Goal: Navigation & Orientation: Find specific page/section

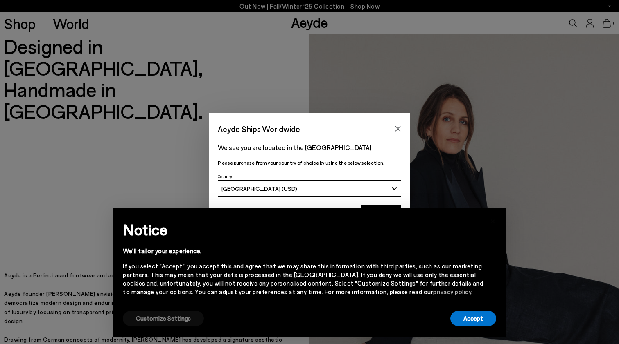
click at [166, 321] on button "Customize Settings" at bounding box center [163, 318] width 81 height 15
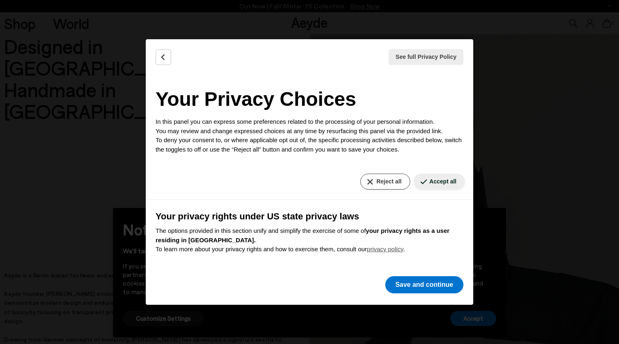
click at [383, 181] on button "Reject all" at bounding box center [385, 182] width 50 height 16
click at [433, 180] on button "Accept all" at bounding box center [439, 182] width 52 height 16
click at [377, 186] on button "Reject all" at bounding box center [385, 182] width 50 height 16
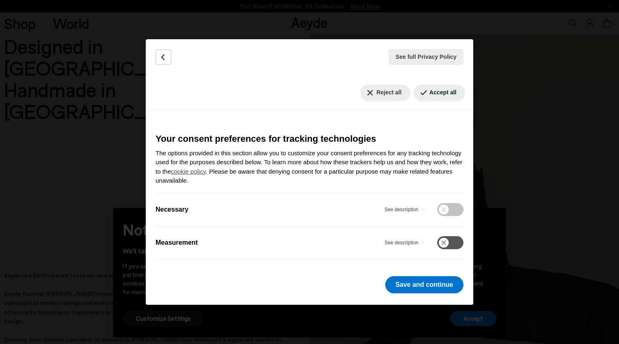
scroll to position [246, 0]
click at [408, 289] on button "Save and continue" at bounding box center [424, 285] width 78 height 17
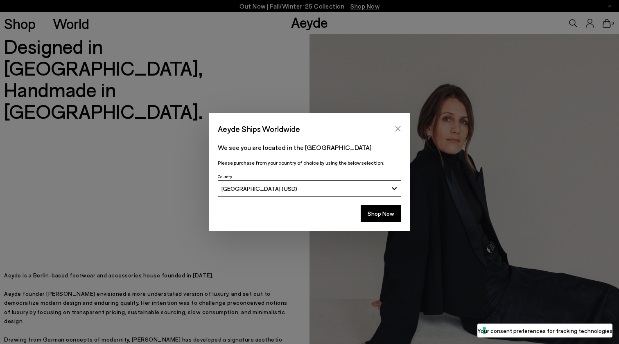
click at [399, 128] on icon "Close" at bounding box center [397, 128] width 5 height 5
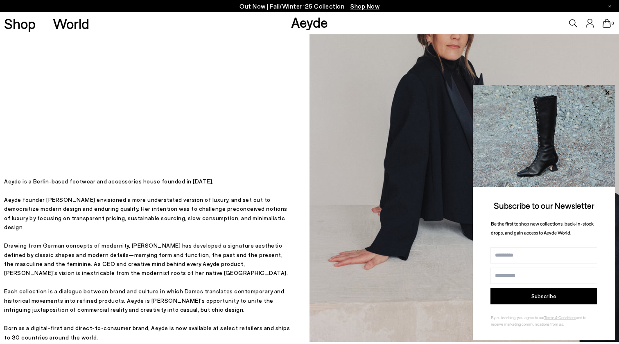
scroll to position [95, 0]
click at [608, 90] on icon at bounding box center [606, 93] width 11 height 11
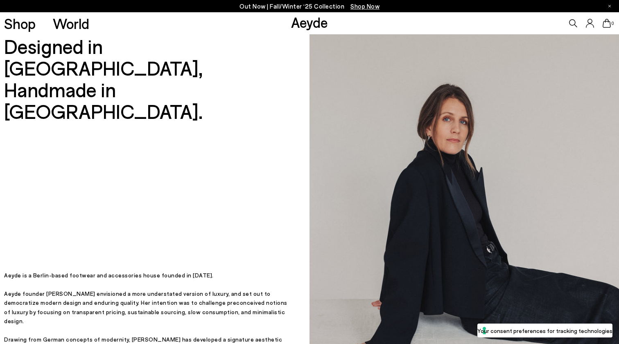
scroll to position [0, 0]
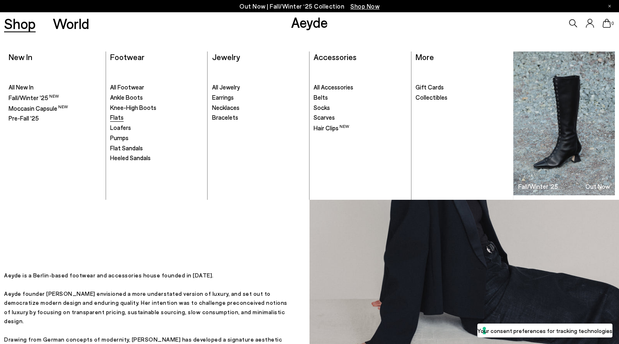
click at [118, 116] on span "Flats" at bounding box center [117, 117] width 14 height 7
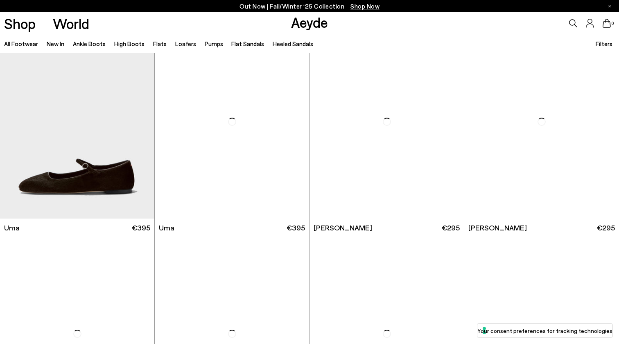
scroll to position [29, 0]
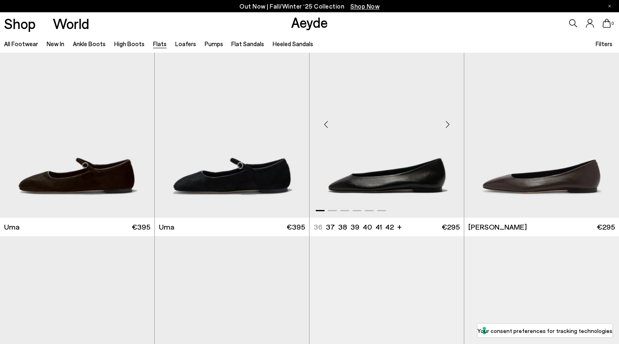
click at [446, 125] on div "Next slide" at bounding box center [447, 124] width 25 height 25
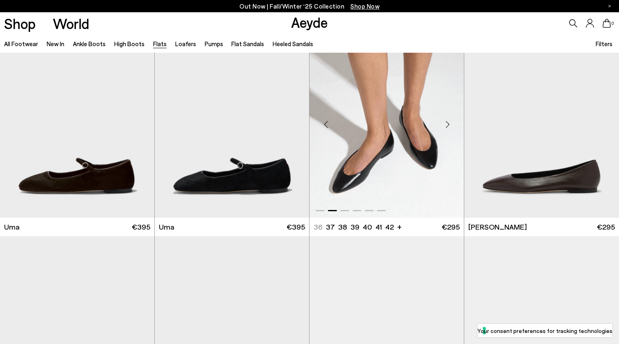
click at [446, 125] on div "Next slide" at bounding box center [447, 124] width 25 height 25
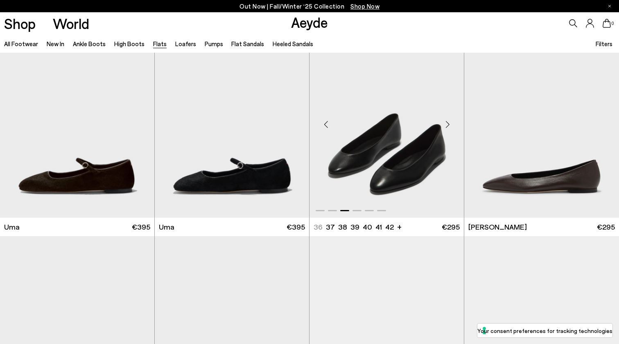
click at [446, 125] on div "Next slide" at bounding box center [447, 124] width 25 height 25
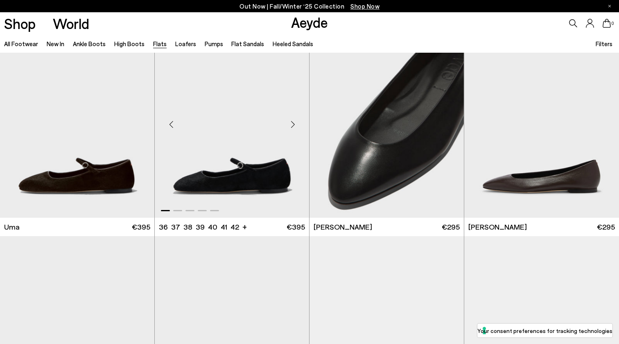
click at [292, 125] on div "Next slide" at bounding box center [292, 124] width 25 height 25
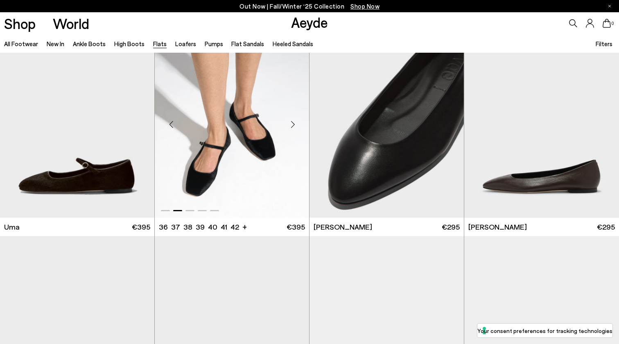
click at [292, 125] on div "Next slide" at bounding box center [292, 124] width 25 height 25
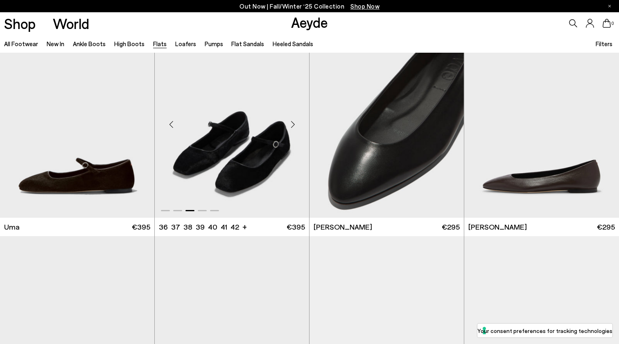
click at [292, 125] on div "Next slide" at bounding box center [292, 124] width 25 height 25
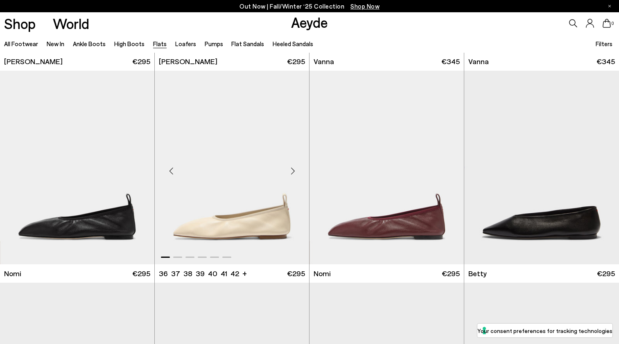
scroll to position [410, 0]
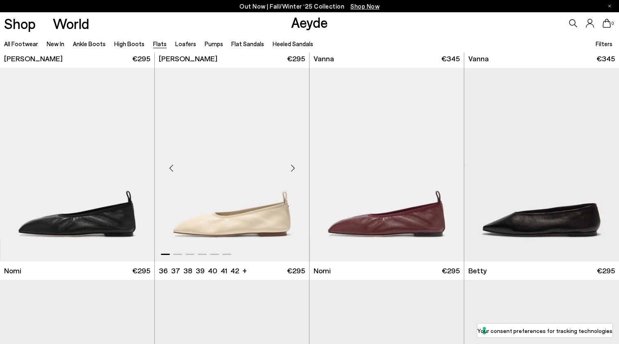
click at [292, 166] on div "Next slide" at bounding box center [292, 168] width 25 height 25
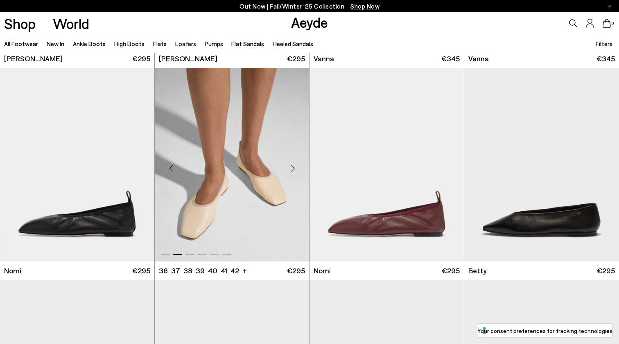
click at [292, 166] on div "Next slide" at bounding box center [292, 168] width 25 height 25
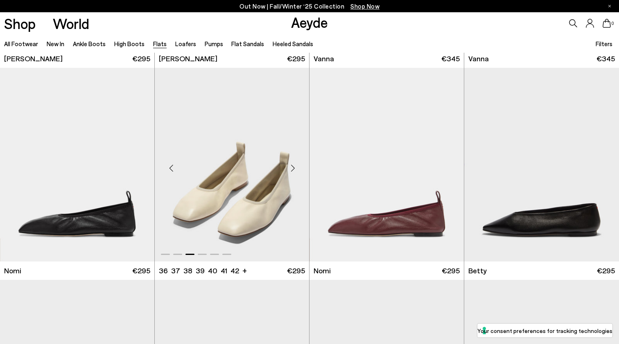
click at [292, 166] on div "Next slide" at bounding box center [292, 168] width 25 height 25
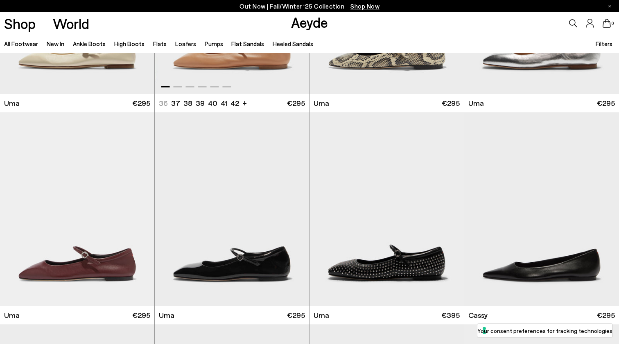
scroll to position [1037, 0]
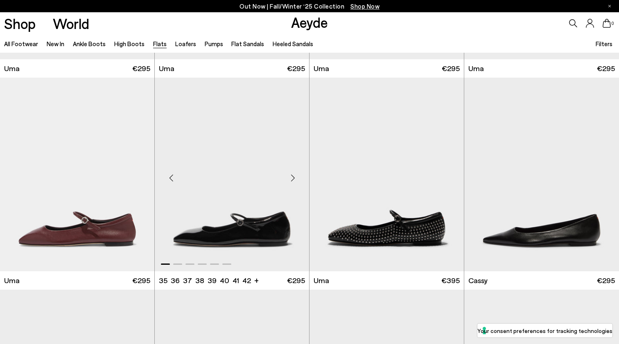
click at [293, 176] on div "Next slide" at bounding box center [292, 178] width 25 height 25
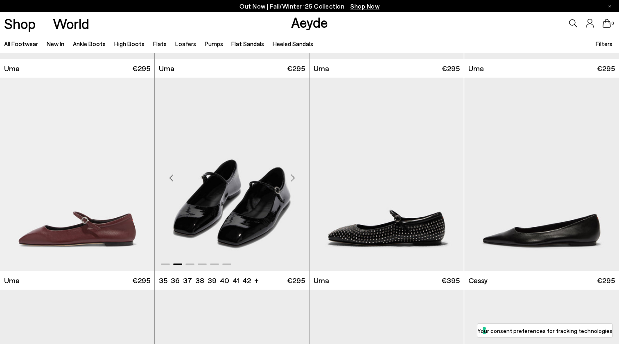
click at [293, 176] on div "Next slide" at bounding box center [292, 178] width 25 height 25
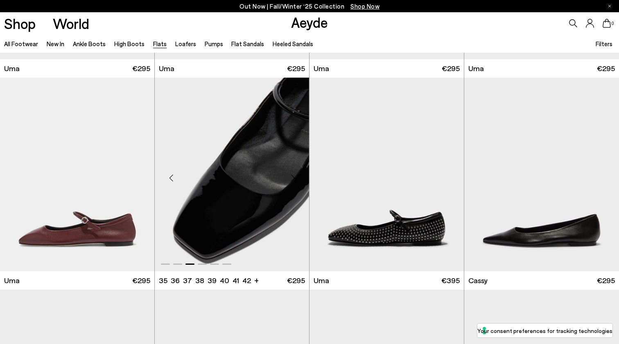
click at [293, 176] on div "Next slide" at bounding box center [292, 178] width 25 height 25
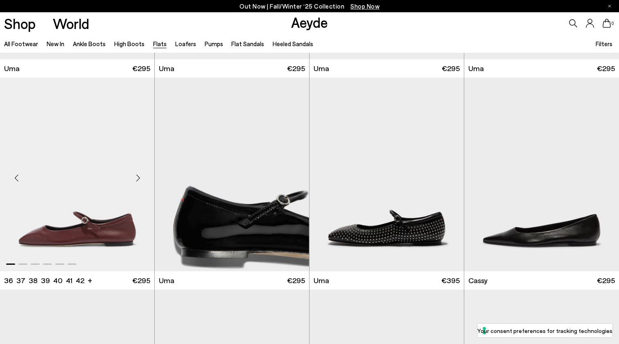
click at [137, 176] on div "Next slide" at bounding box center [138, 178] width 25 height 25
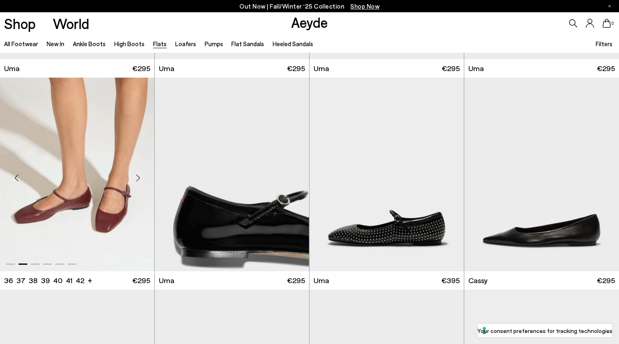
click at [137, 176] on div "Next slide" at bounding box center [138, 178] width 25 height 25
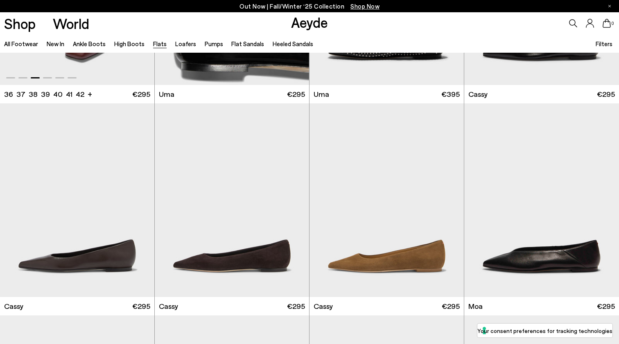
scroll to position [1225, 0]
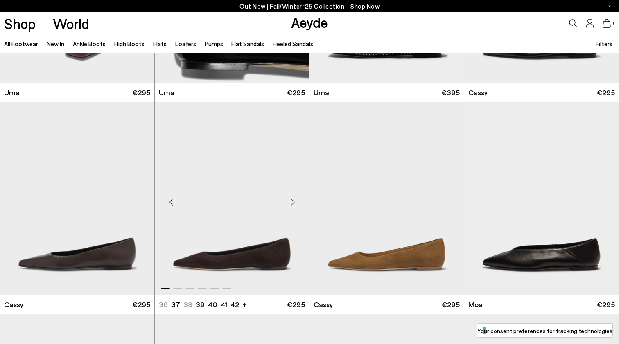
click at [294, 199] on div "Next slide" at bounding box center [292, 202] width 25 height 25
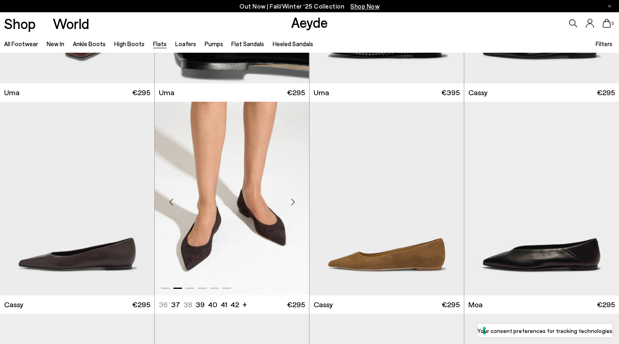
click at [294, 199] on div "Next slide" at bounding box center [292, 202] width 25 height 25
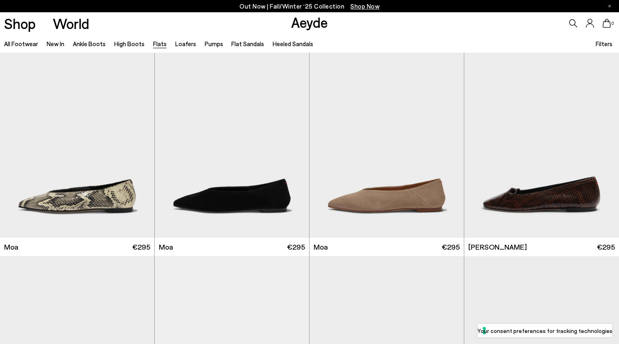
scroll to position [1709, 0]
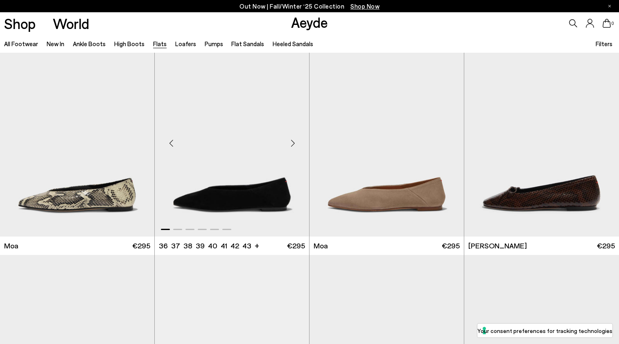
click at [291, 140] on div "Next slide" at bounding box center [292, 143] width 25 height 25
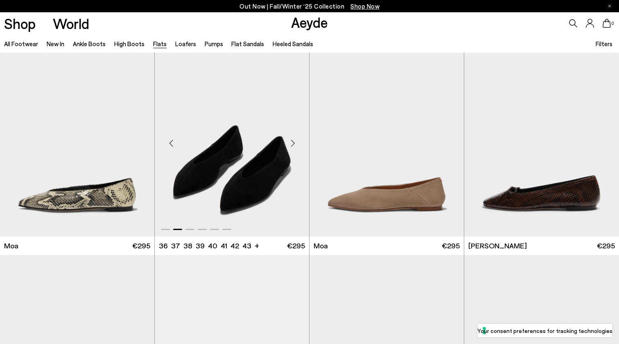
click at [291, 140] on div "Next slide" at bounding box center [292, 143] width 25 height 25
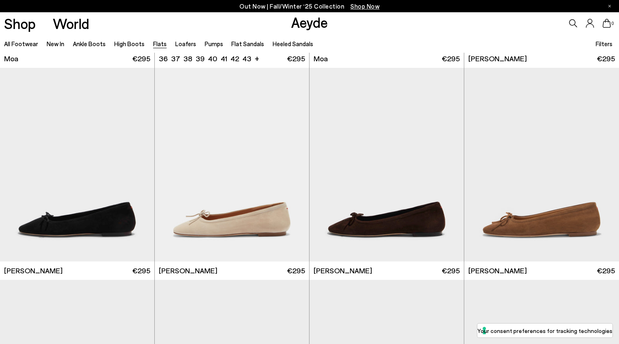
scroll to position [1920, 0]
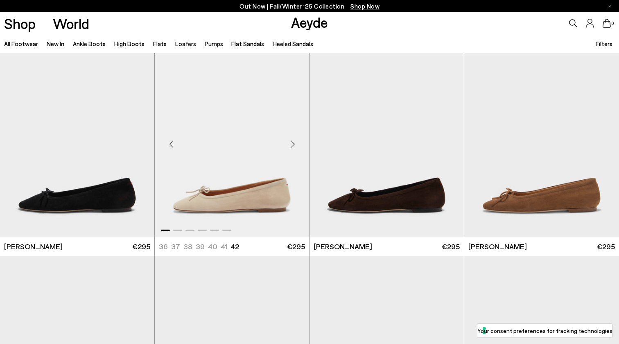
click at [293, 144] on div "Next slide" at bounding box center [292, 144] width 25 height 25
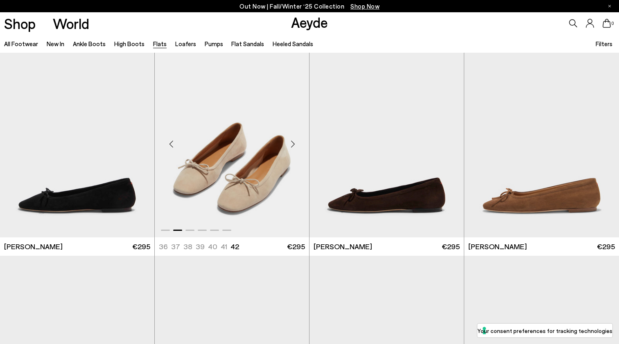
click at [293, 144] on div "Next slide" at bounding box center [292, 144] width 25 height 25
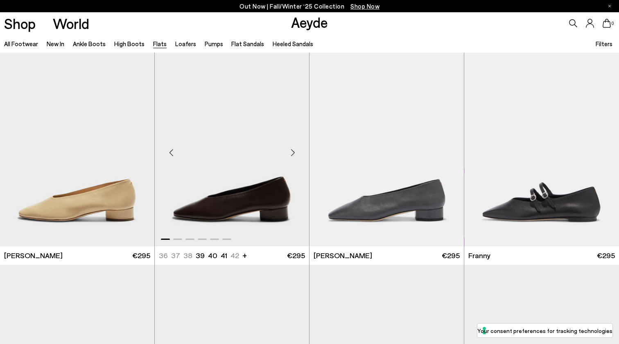
scroll to position [2549, 0]
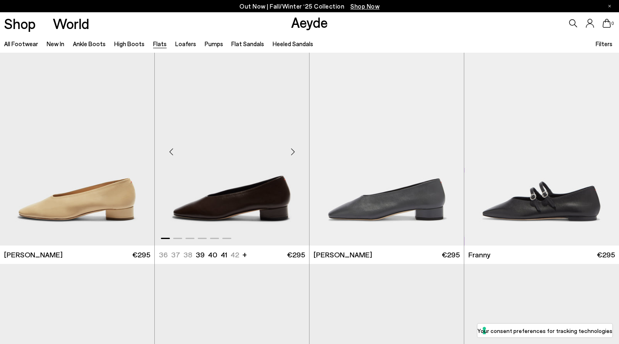
click at [292, 151] on div "Next slide" at bounding box center [292, 152] width 25 height 25
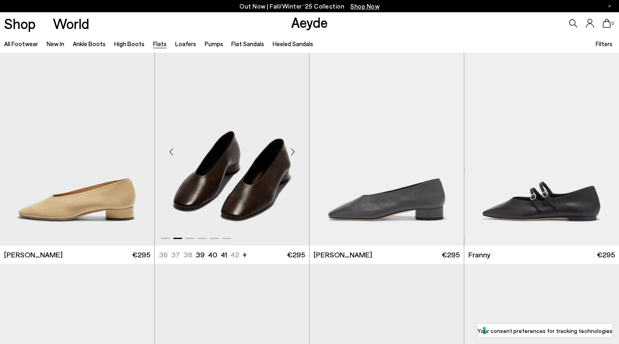
click at [292, 151] on div "Next slide" at bounding box center [292, 152] width 25 height 25
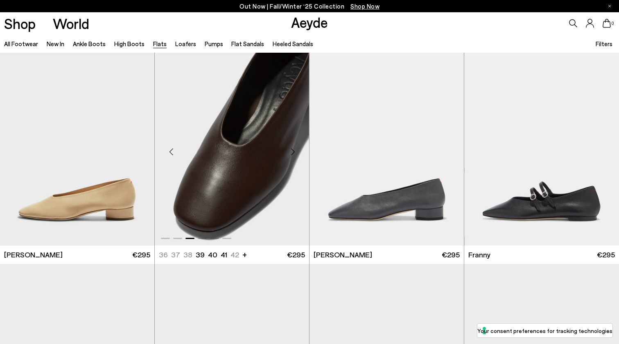
click at [292, 151] on div "Next slide" at bounding box center [292, 152] width 25 height 25
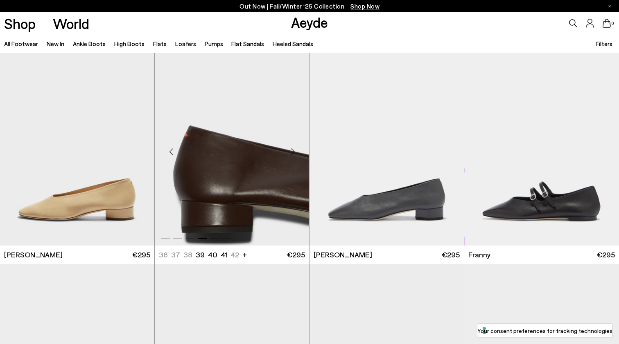
click at [292, 151] on div "Next slide" at bounding box center [292, 152] width 25 height 25
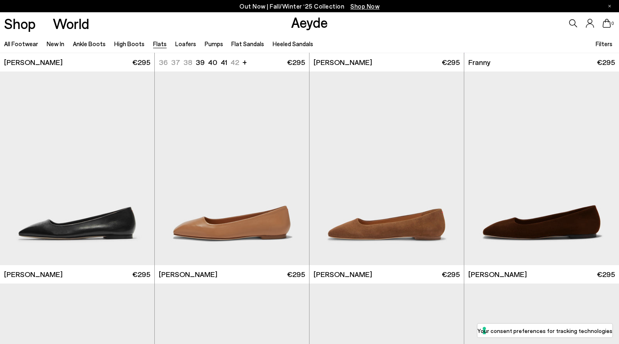
scroll to position [2753, 0]
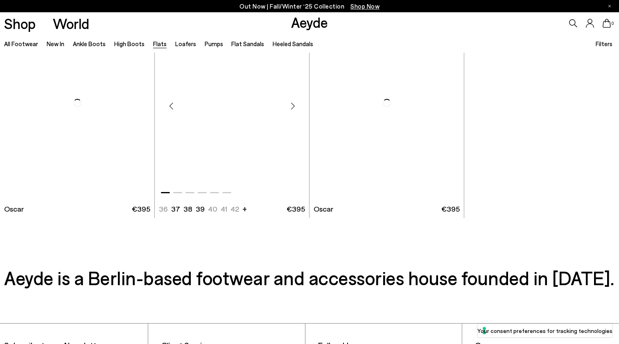
scroll to position [4511, 0]
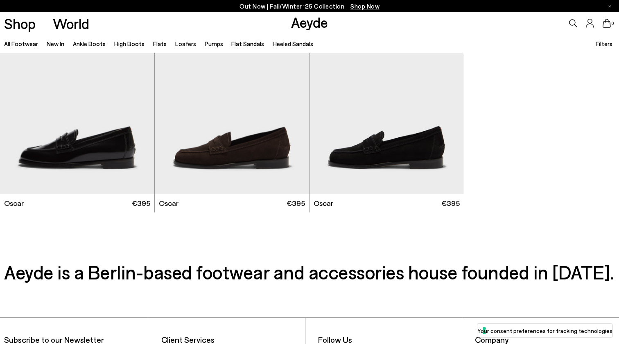
click at [57, 42] on link "New In" at bounding box center [56, 43] width 18 height 7
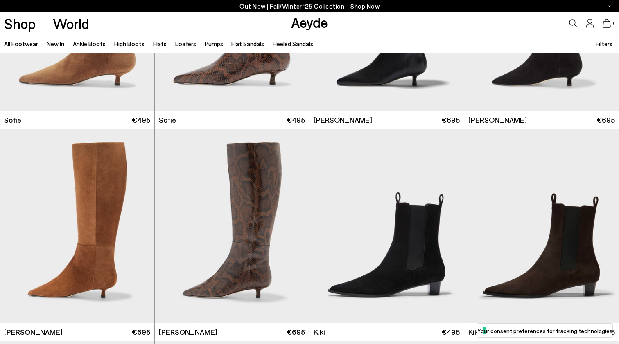
scroll to position [2899, 0]
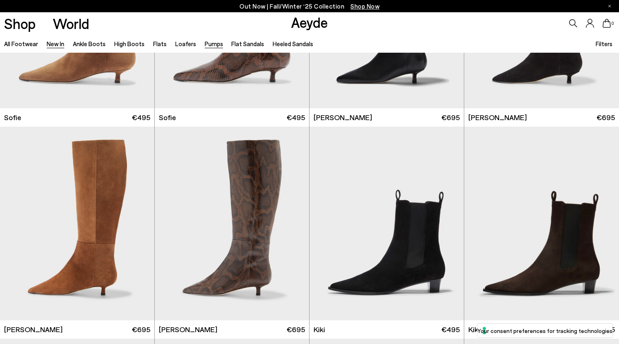
click at [212, 44] on link "Pumps" at bounding box center [214, 43] width 18 height 7
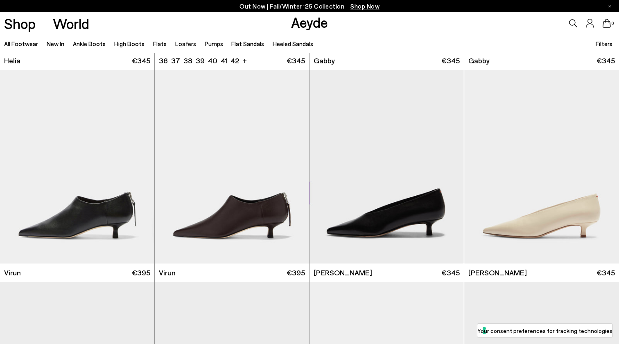
scroll to position [885, 0]
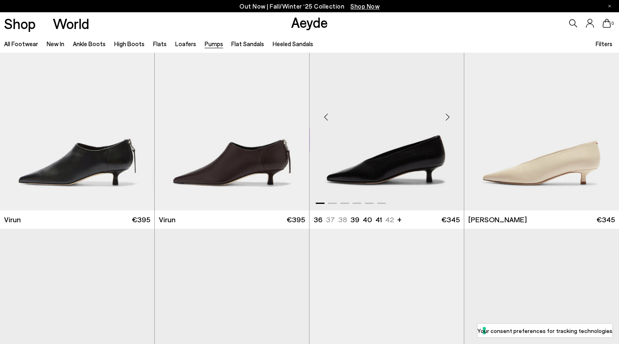
click at [448, 115] on div "Next slide" at bounding box center [447, 117] width 25 height 25
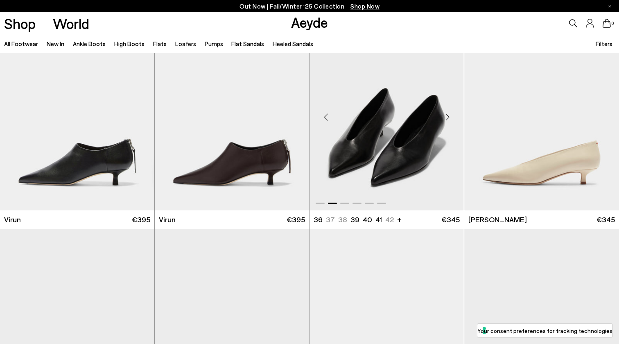
click at [448, 115] on div "Next slide" at bounding box center [447, 117] width 25 height 25
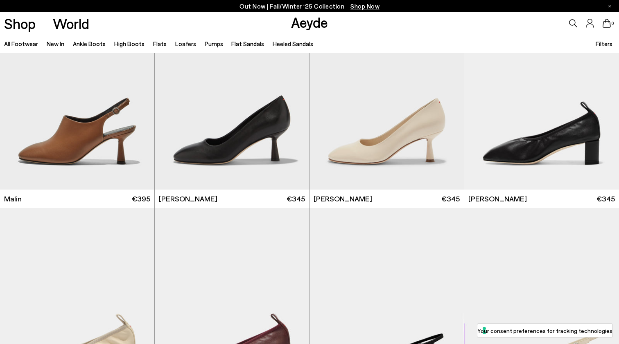
scroll to position [1576, 0]
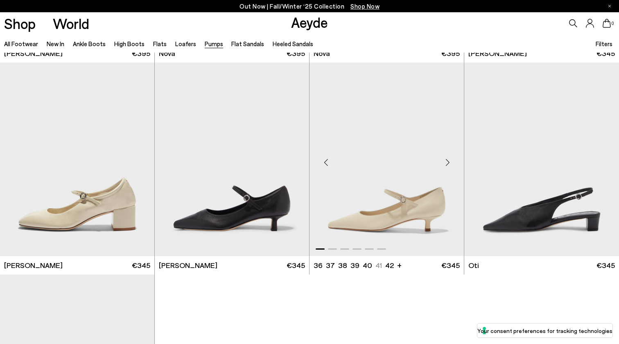
scroll to position [3616, 0]
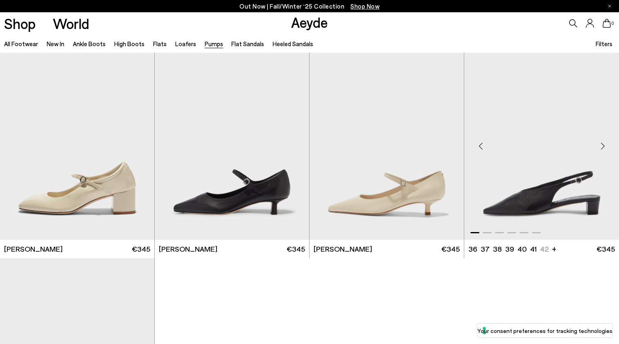
click at [599, 147] on div "Next slide" at bounding box center [602, 146] width 25 height 25
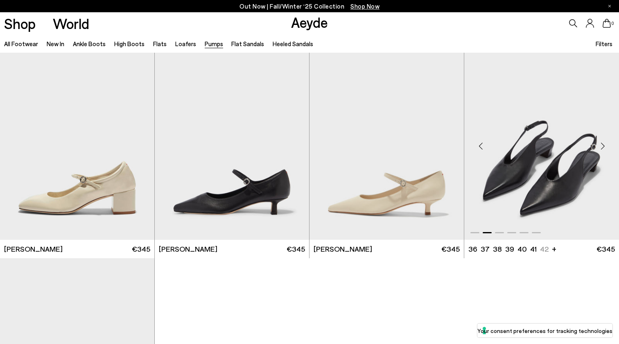
click at [599, 147] on div "Next slide" at bounding box center [602, 146] width 25 height 25
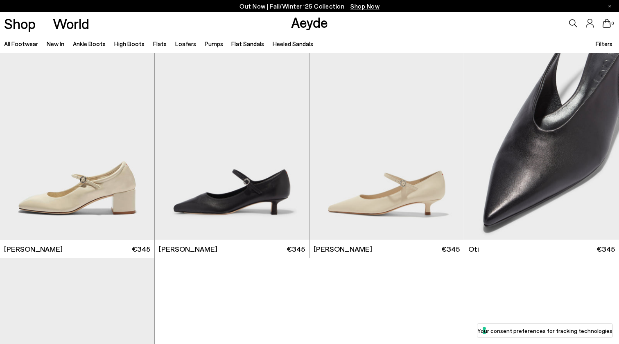
click at [237, 46] on link "Flat Sandals" at bounding box center [247, 43] width 33 height 7
